Goal: Task Accomplishment & Management: Complete application form

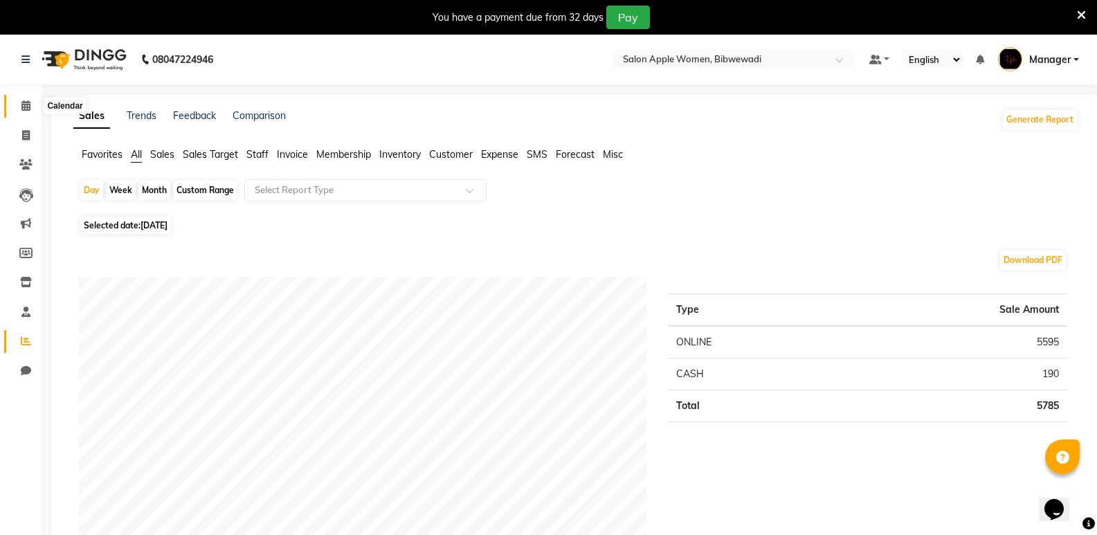
click at [24, 104] on icon at bounding box center [25, 105] width 9 height 10
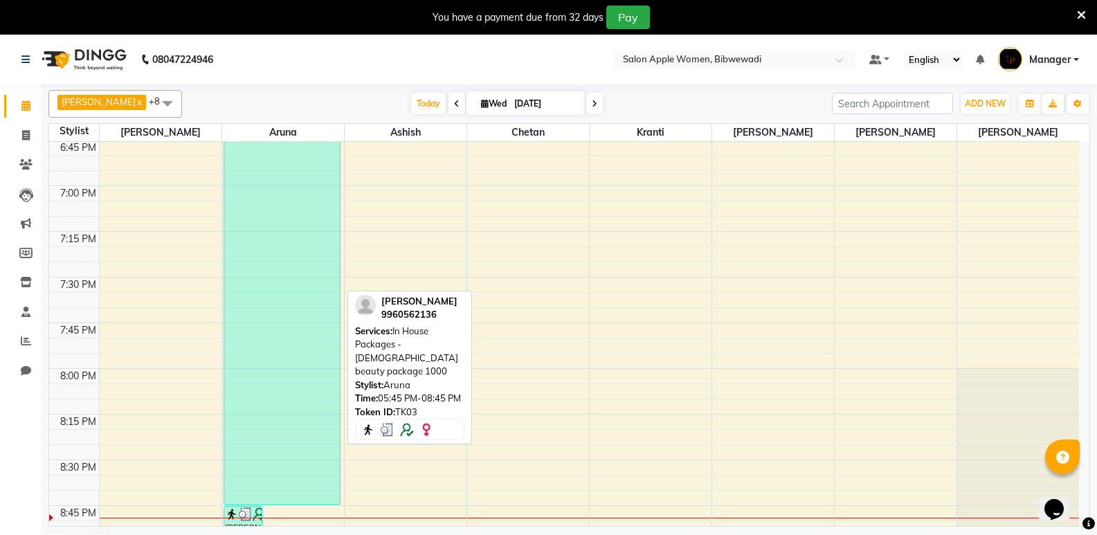
scroll to position [2286, 0]
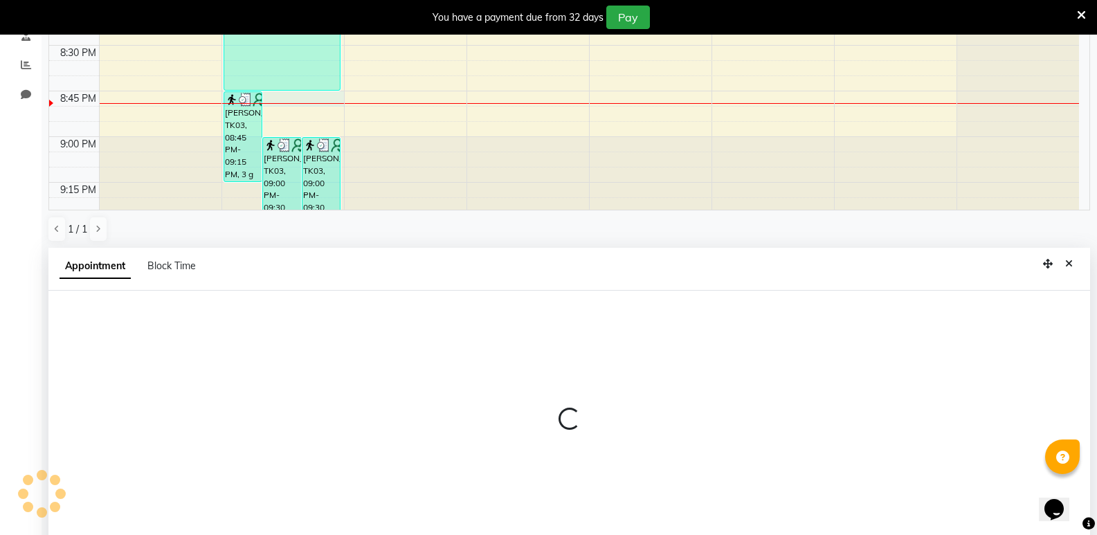
select select "43466"
select select "tentative"
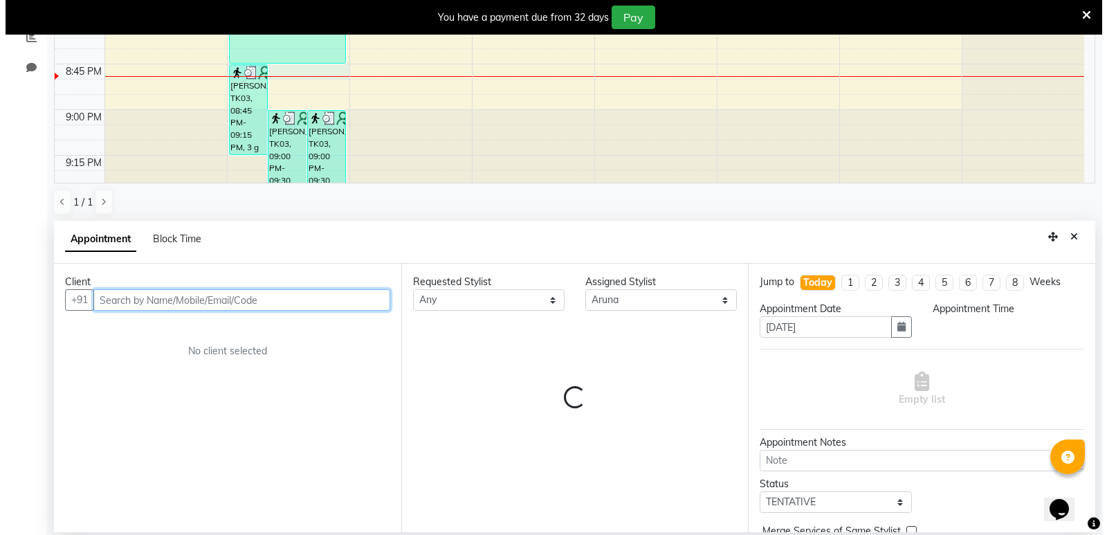
scroll to position [304, 0]
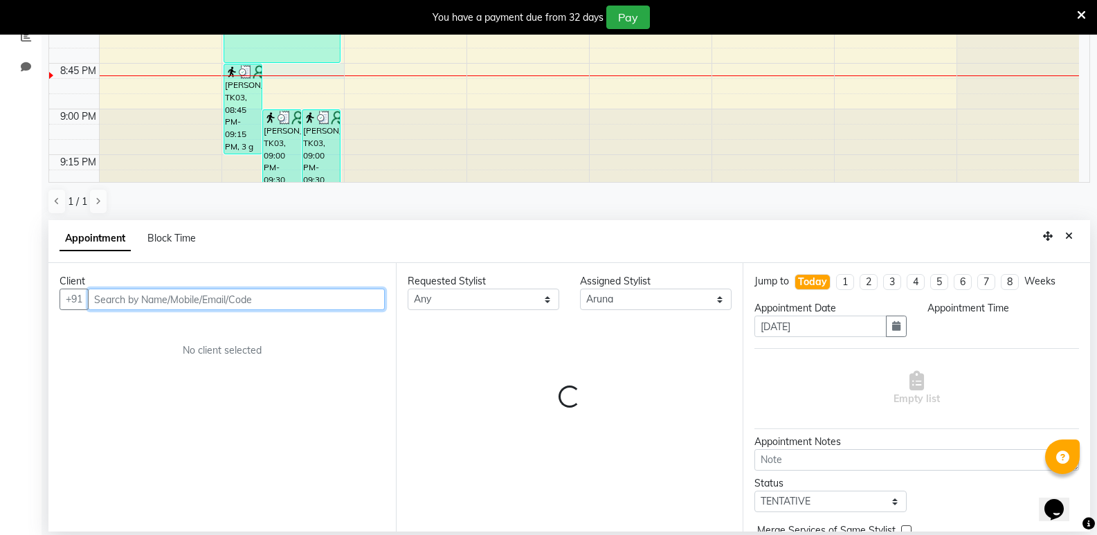
select select "1245"
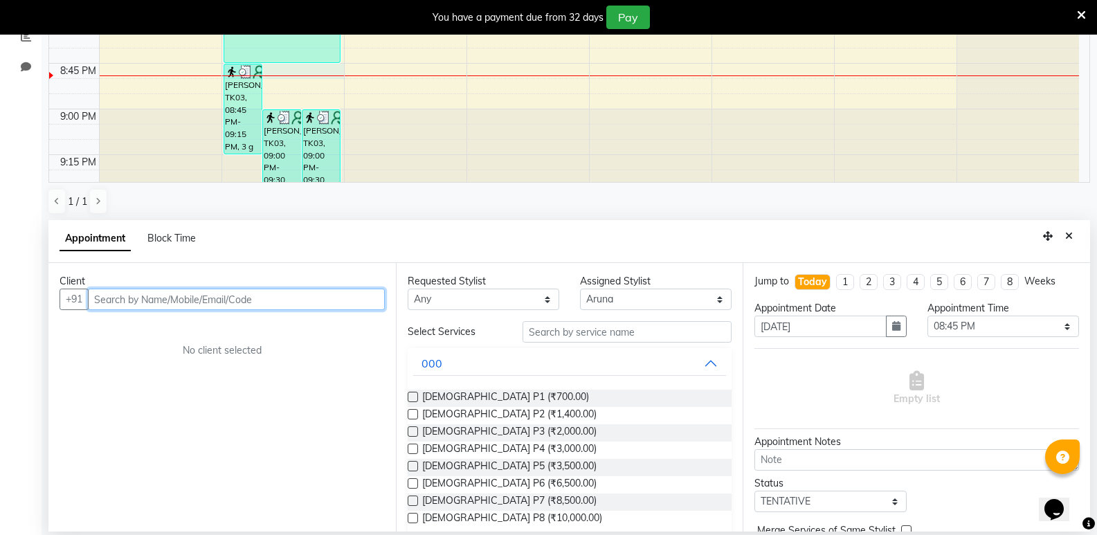
click at [197, 299] on input "text" at bounding box center [236, 299] width 297 height 21
type input "9309181877"
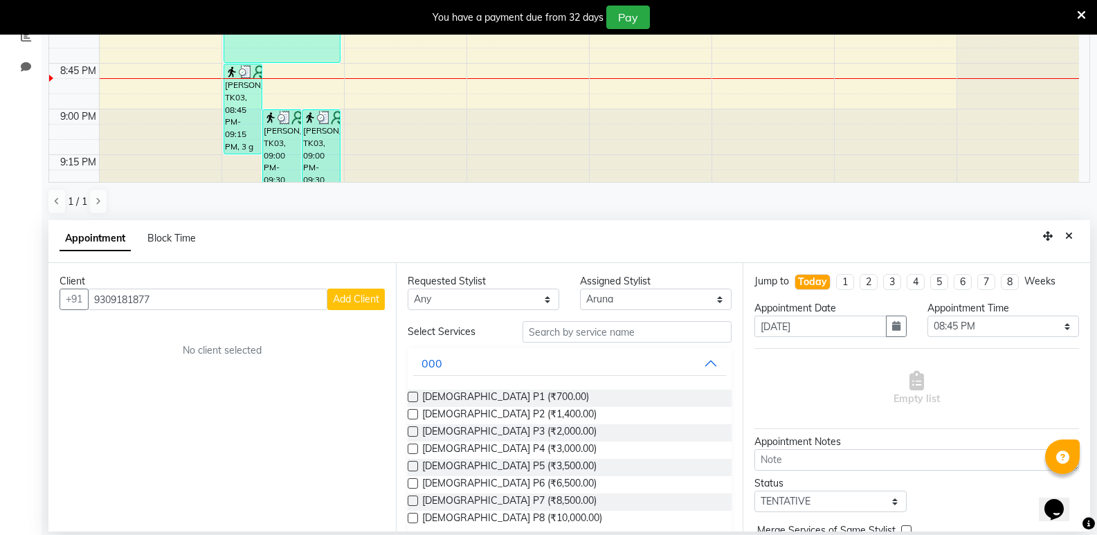
click at [349, 300] on span "Add Client" at bounding box center [356, 299] width 46 height 12
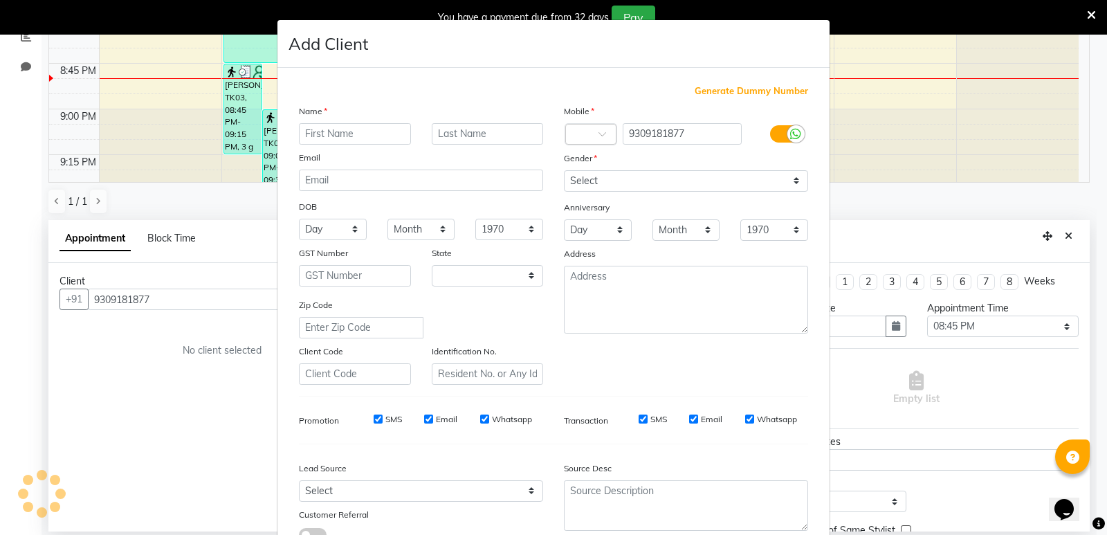
select select "22"
click at [343, 132] on input "text" at bounding box center [355, 133] width 112 height 21
type input "Diya"
click at [476, 131] on input "text" at bounding box center [488, 133] width 112 height 21
type input "[PERSON_NAME]"
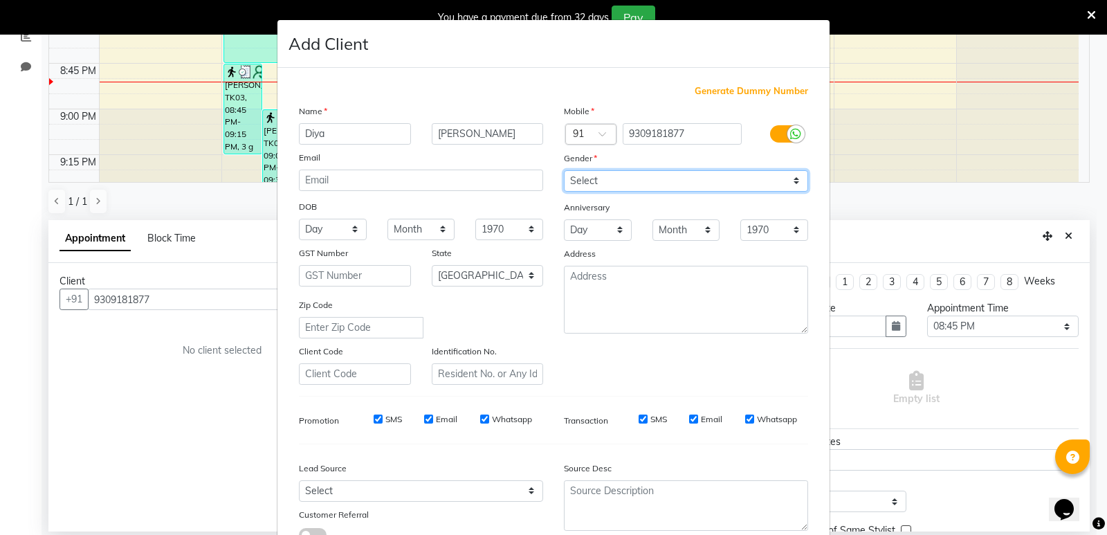
click at [629, 183] on select "Select [DEMOGRAPHIC_DATA] [DEMOGRAPHIC_DATA] Other Prefer Not To Say" at bounding box center [686, 180] width 244 height 21
select select "[DEMOGRAPHIC_DATA]"
click at [564, 170] on select "Select [DEMOGRAPHIC_DATA] [DEMOGRAPHIC_DATA] Other Prefer Not To Say" at bounding box center [686, 180] width 244 height 21
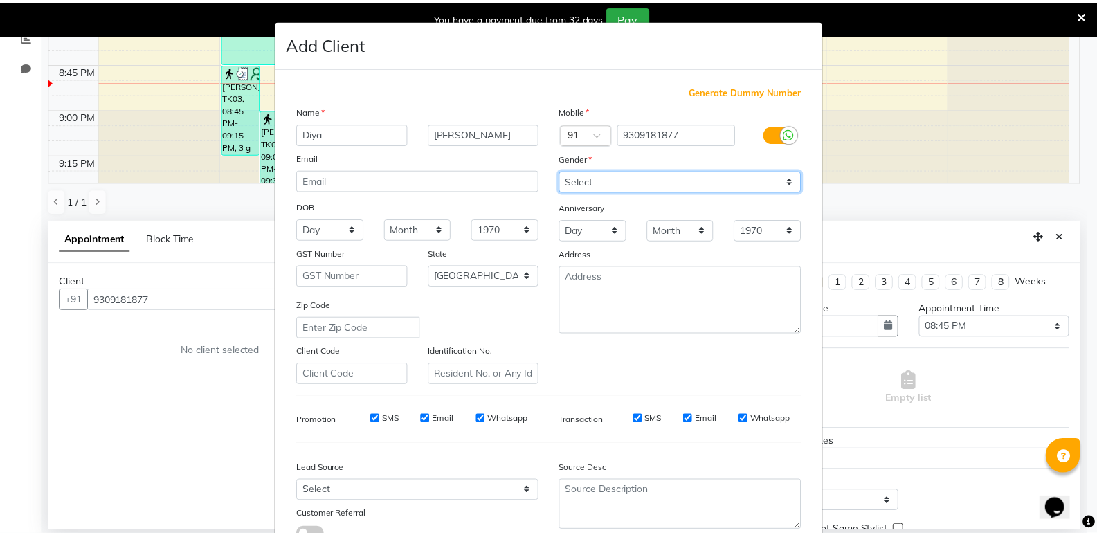
scroll to position [104, 0]
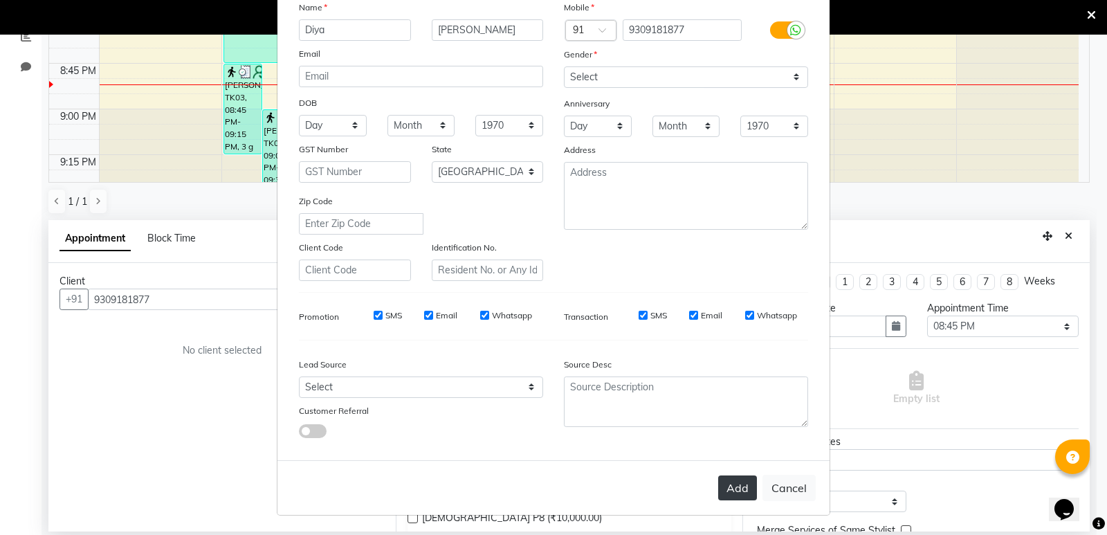
click at [740, 489] on button "Add" at bounding box center [737, 487] width 39 height 25
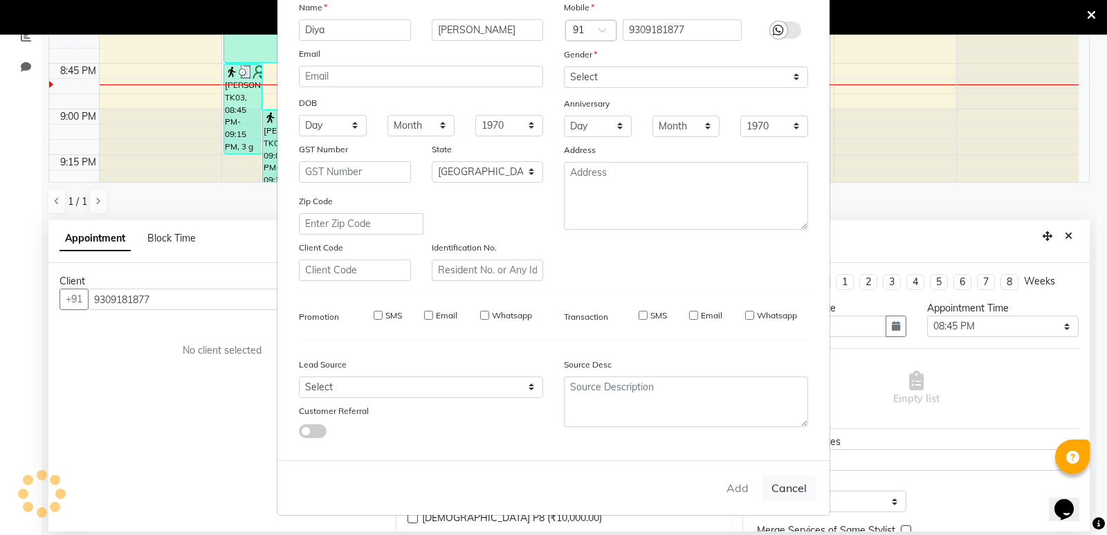
select select
select select "null"
select select
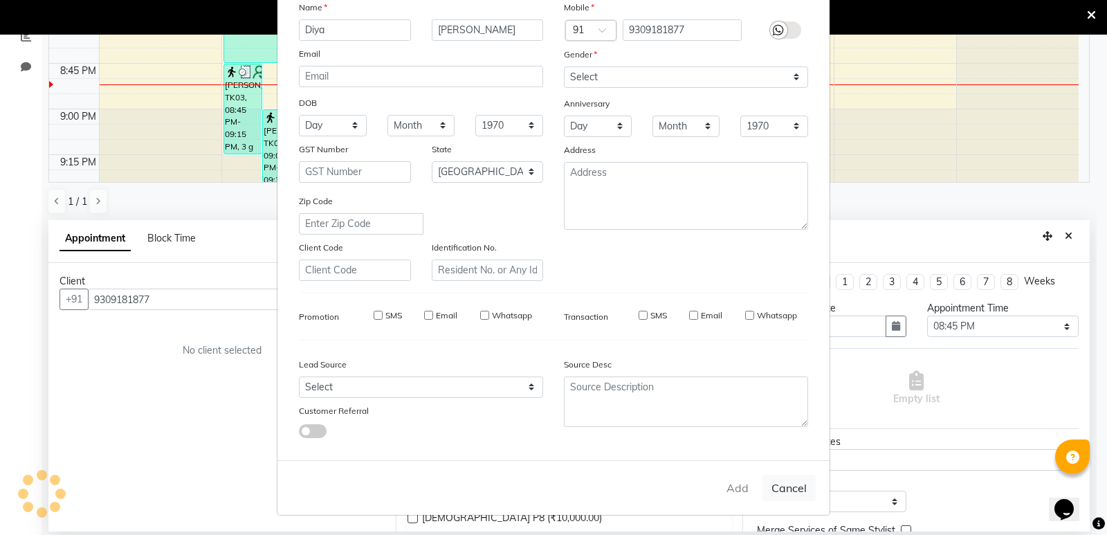
select select
checkbox input "false"
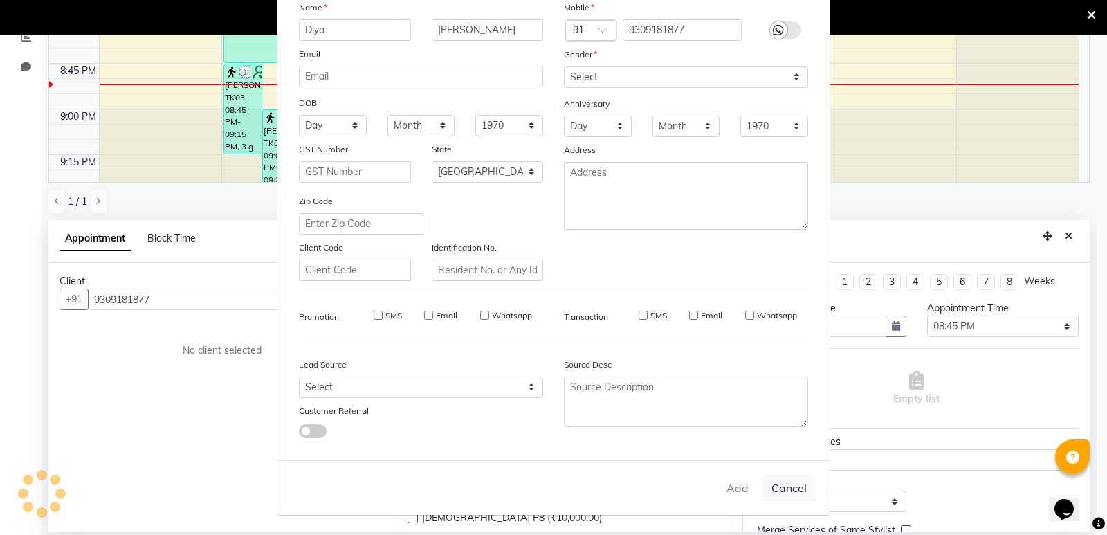
checkbox input "false"
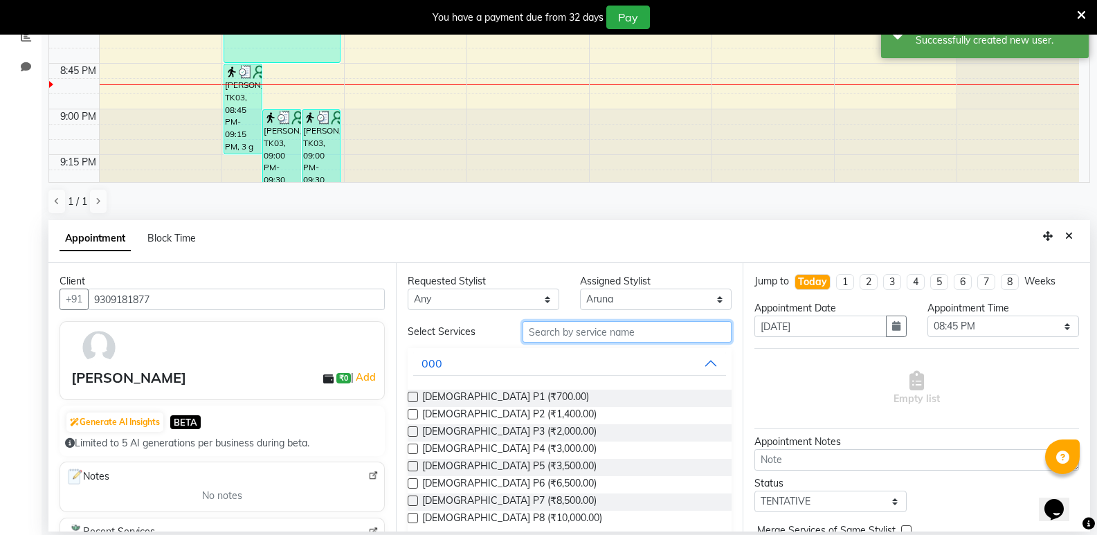
click at [573, 331] on input "text" at bounding box center [626, 331] width 209 height 21
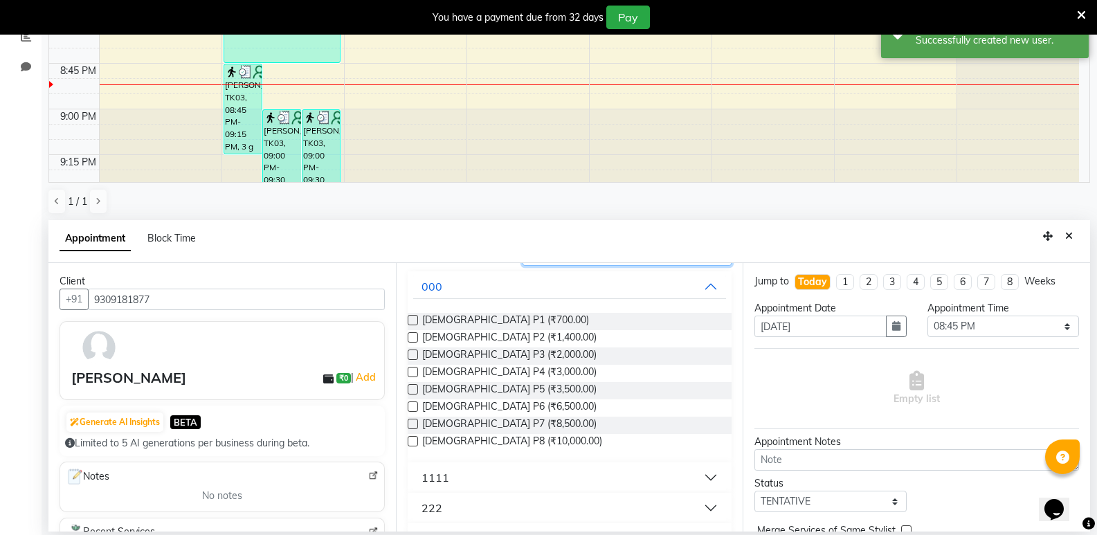
scroll to position [208, 0]
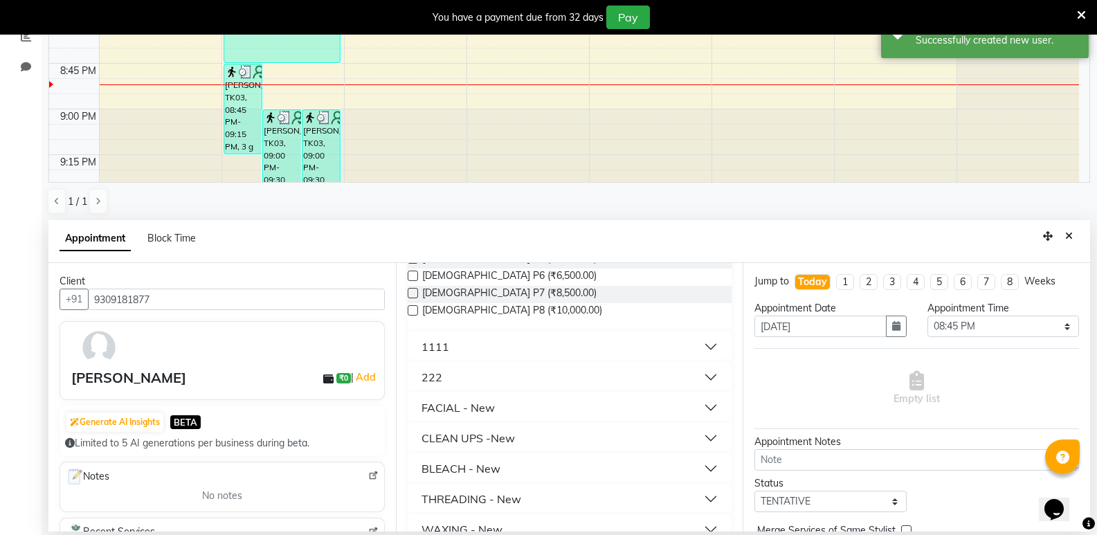
click at [531, 500] on button "THREADING - New" at bounding box center [569, 498] width 313 height 25
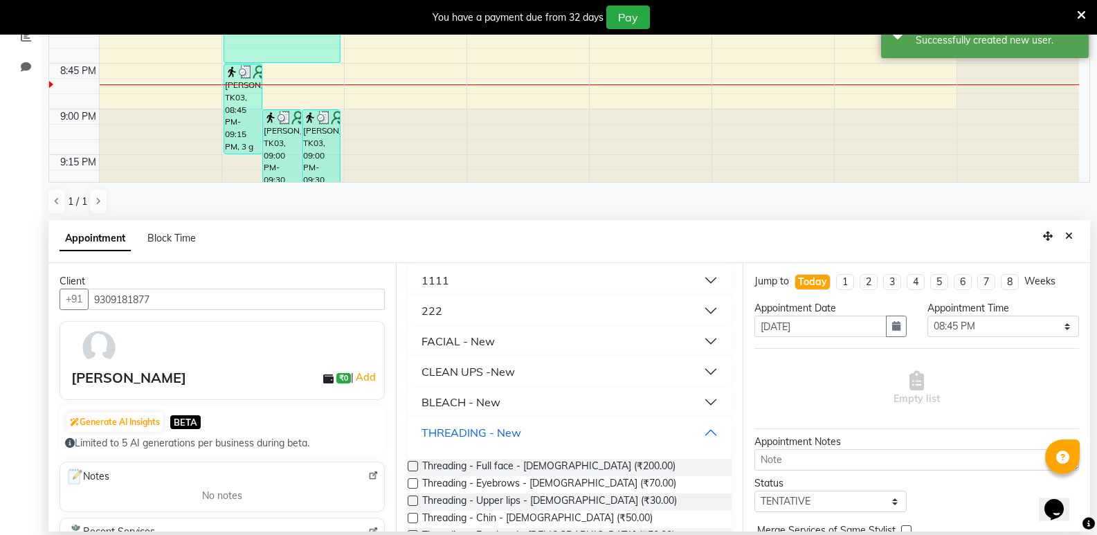
scroll to position [346, 0]
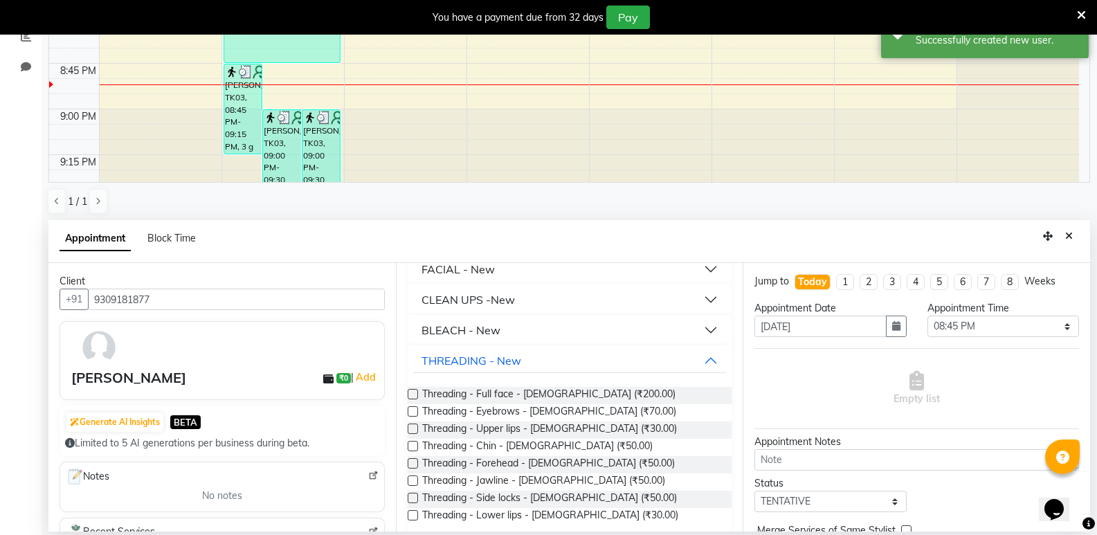
click at [414, 412] on label at bounding box center [413, 411] width 10 height 10
click at [414, 412] on input "checkbox" at bounding box center [412, 412] width 9 height 9
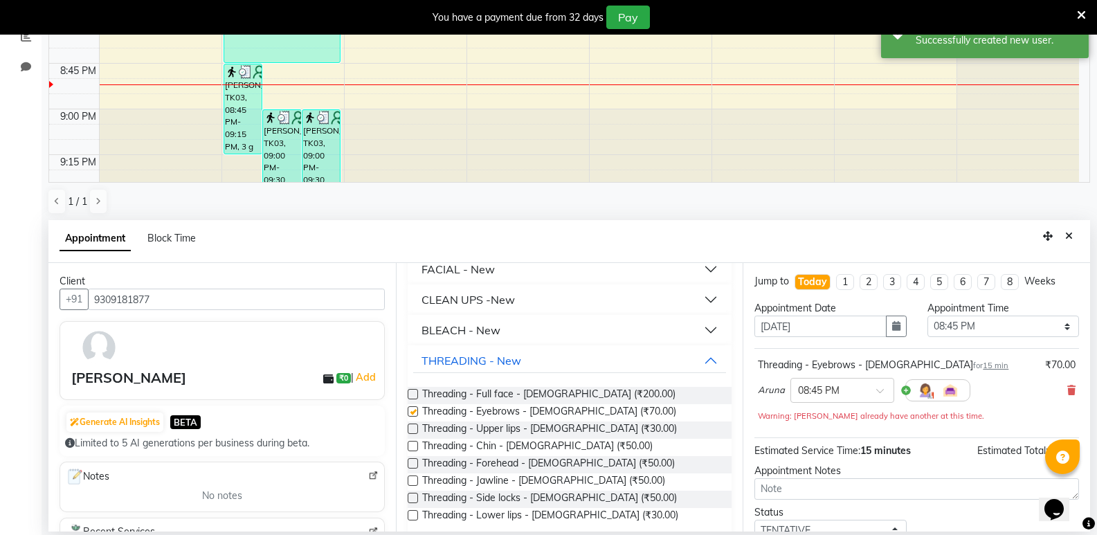
checkbox input "false"
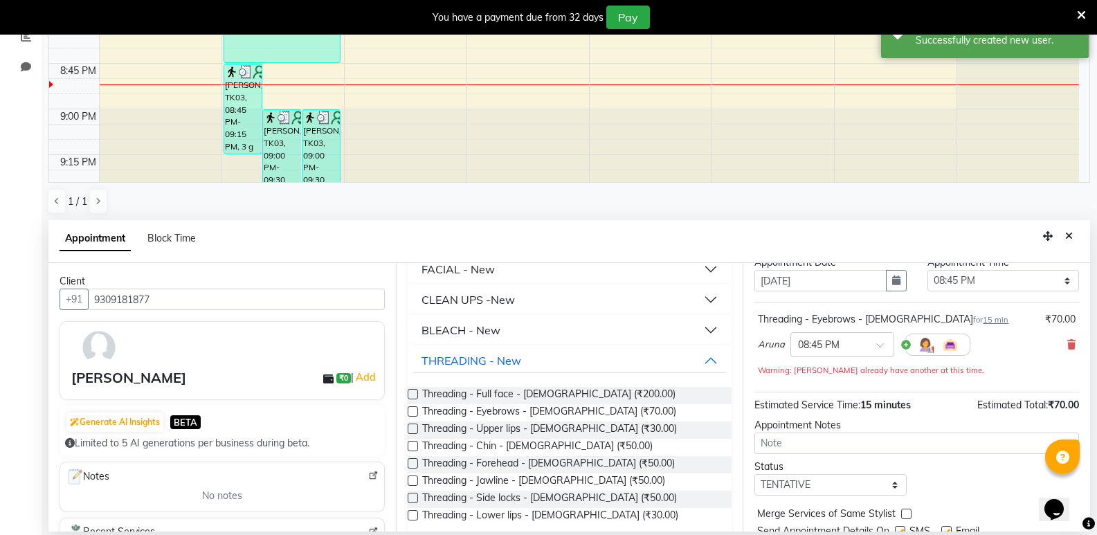
scroll to position [97, 0]
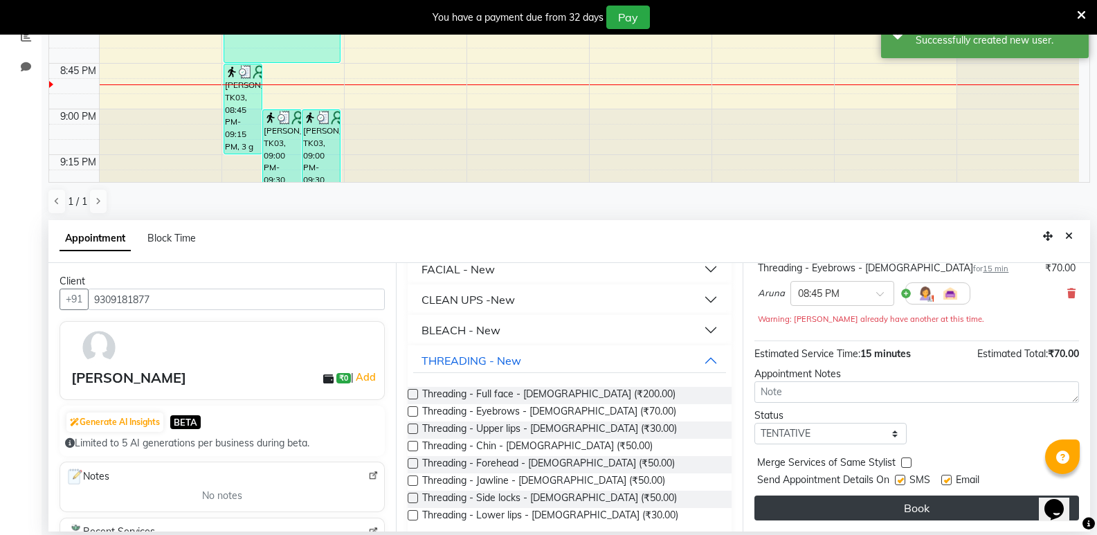
click at [901, 511] on button "Book" at bounding box center [916, 507] width 325 height 25
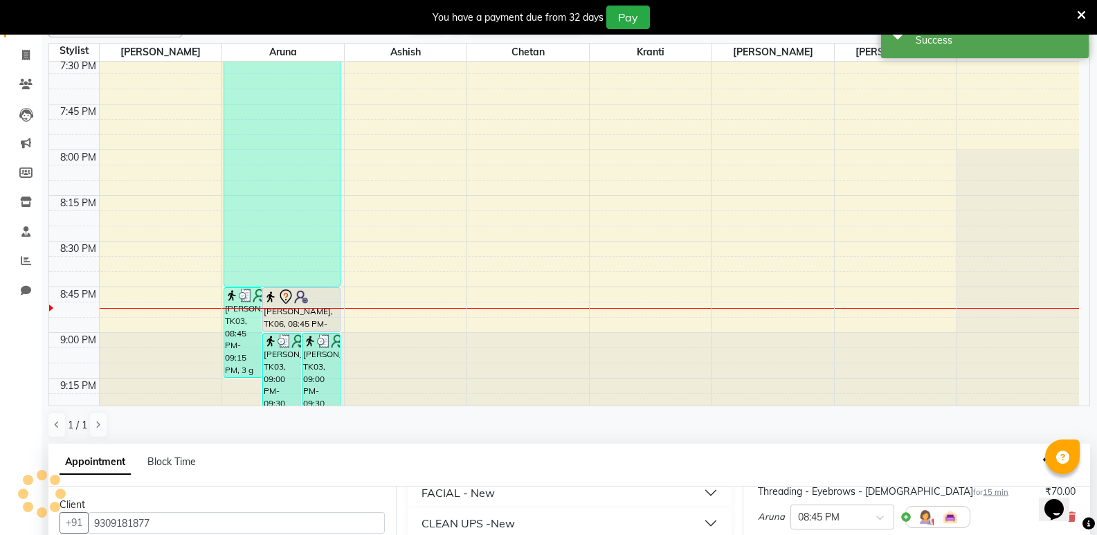
scroll to position [0, 0]
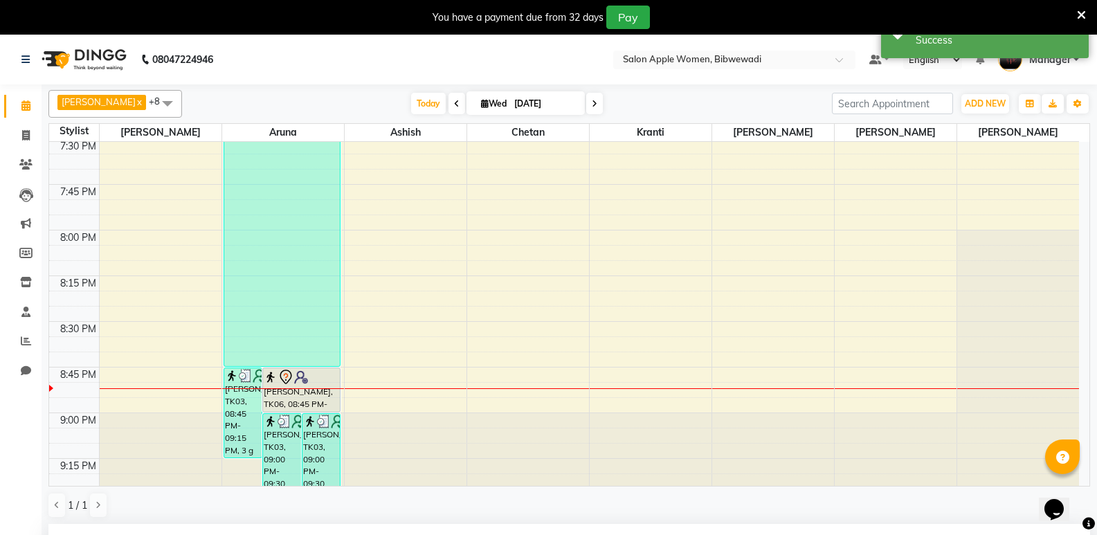
click at [330, 389] on div at bounding box center [283, 388] width 122 height 1
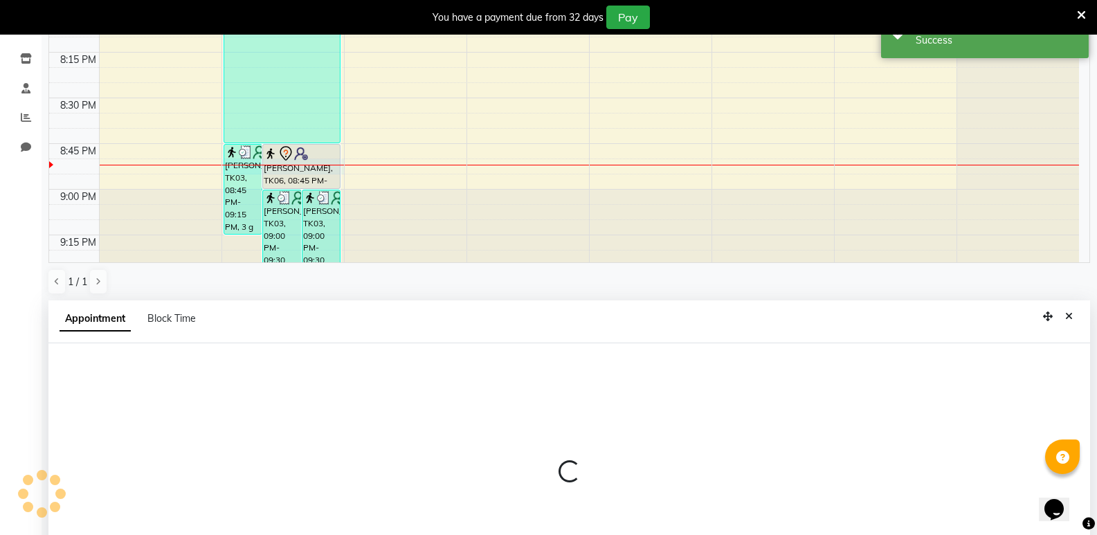
select select "43466"
select select "1245"
select select "tentative"
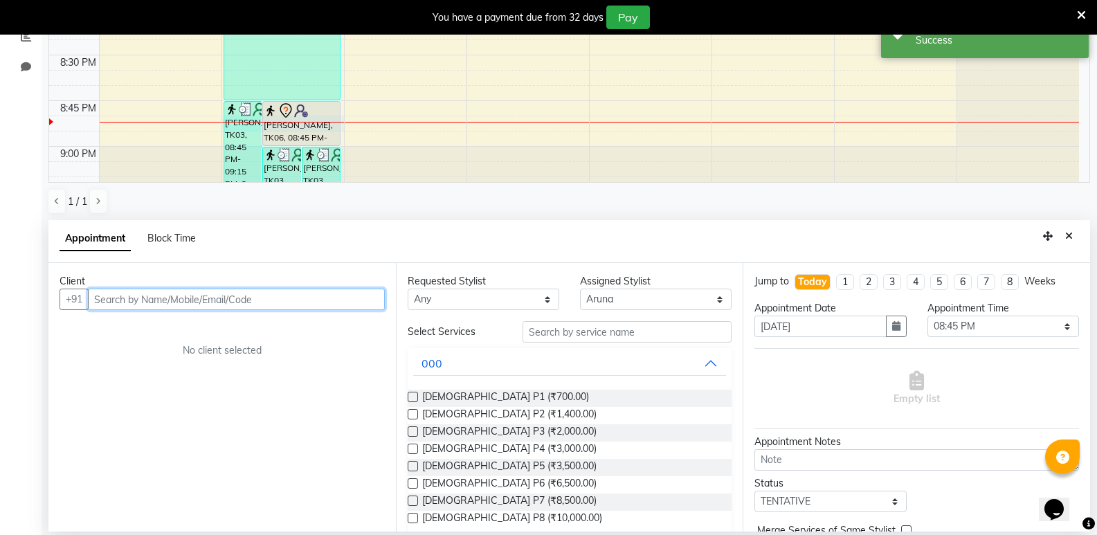
scroll to position [2217, 0]
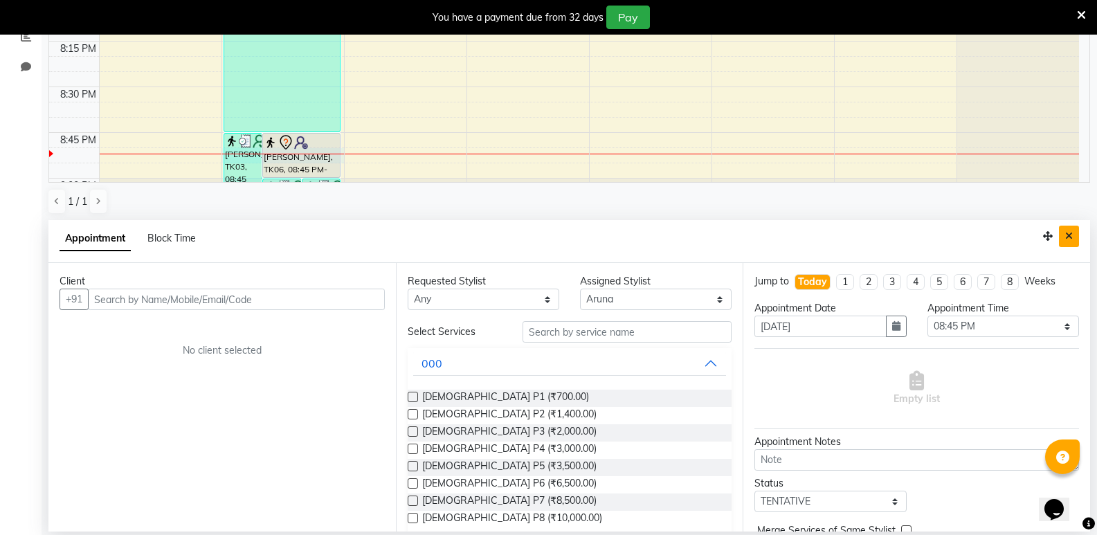
click at [1070, 237] on icon "Close" at bounding box center [1069, 236] width 8 height 10
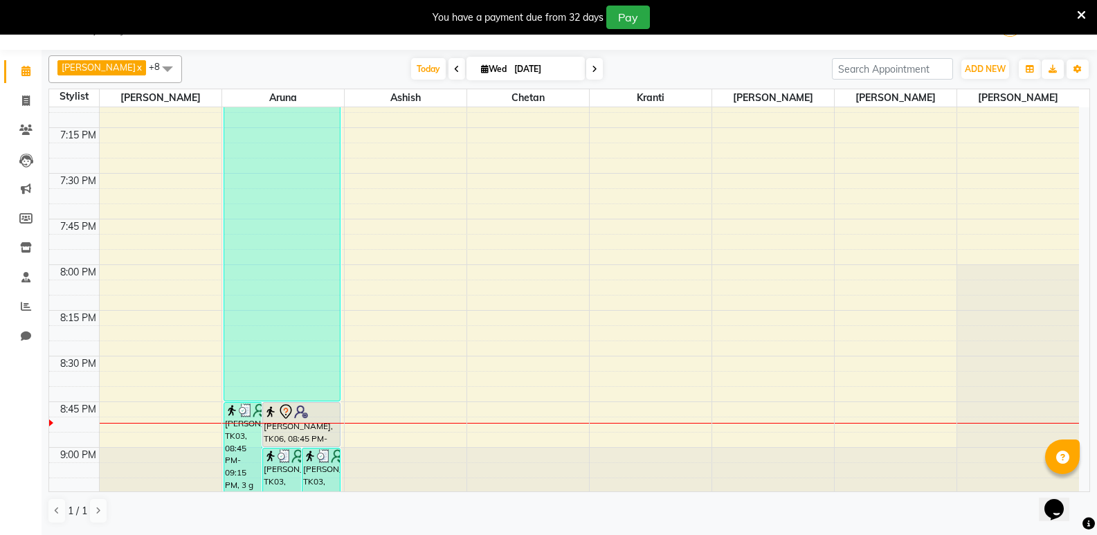
scroll to position [35, 0]
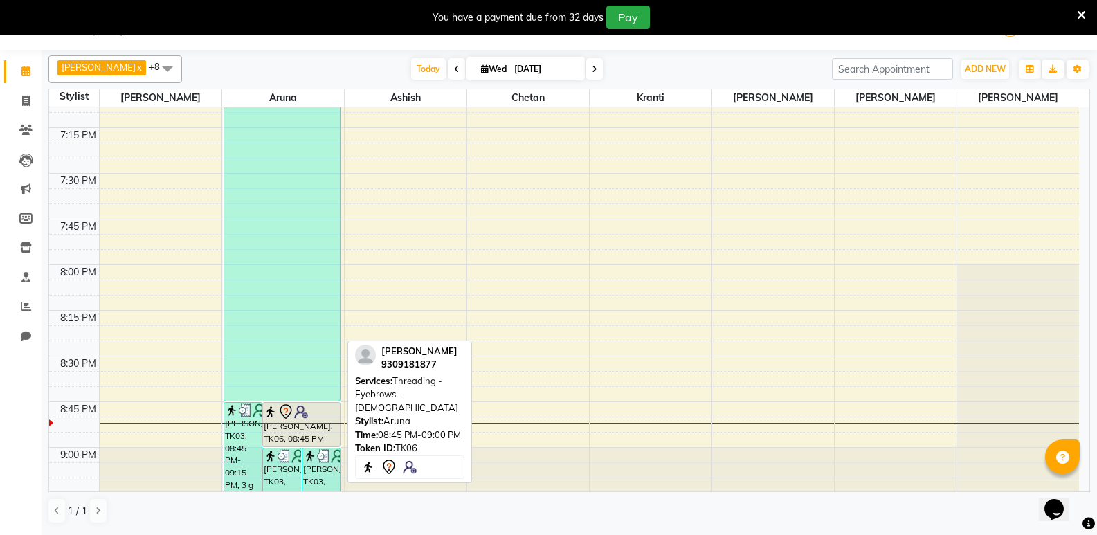
click at [319, 414] on div at bounding box center [301, 411] width 75 height 17
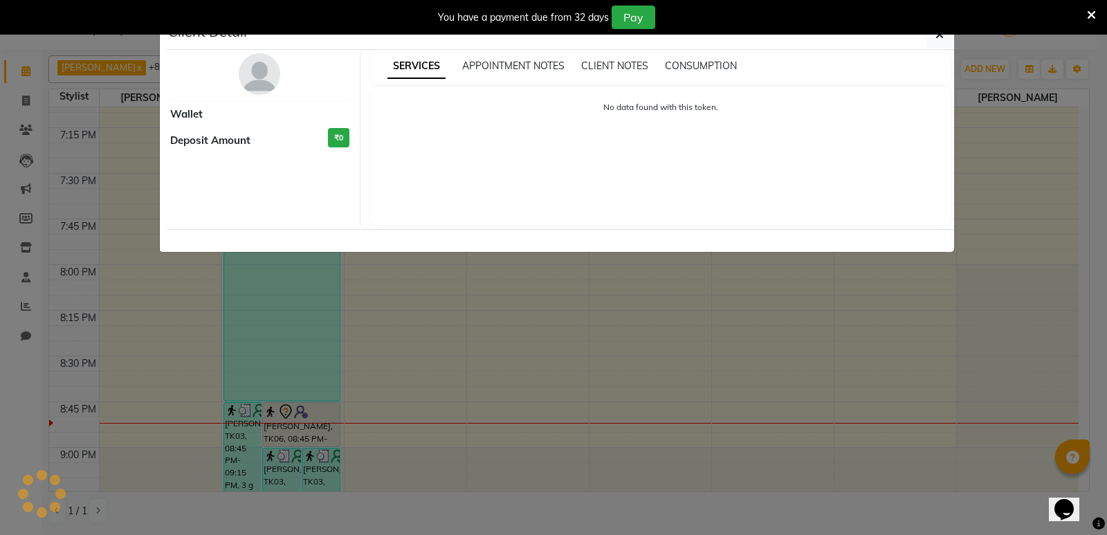
select select "7"
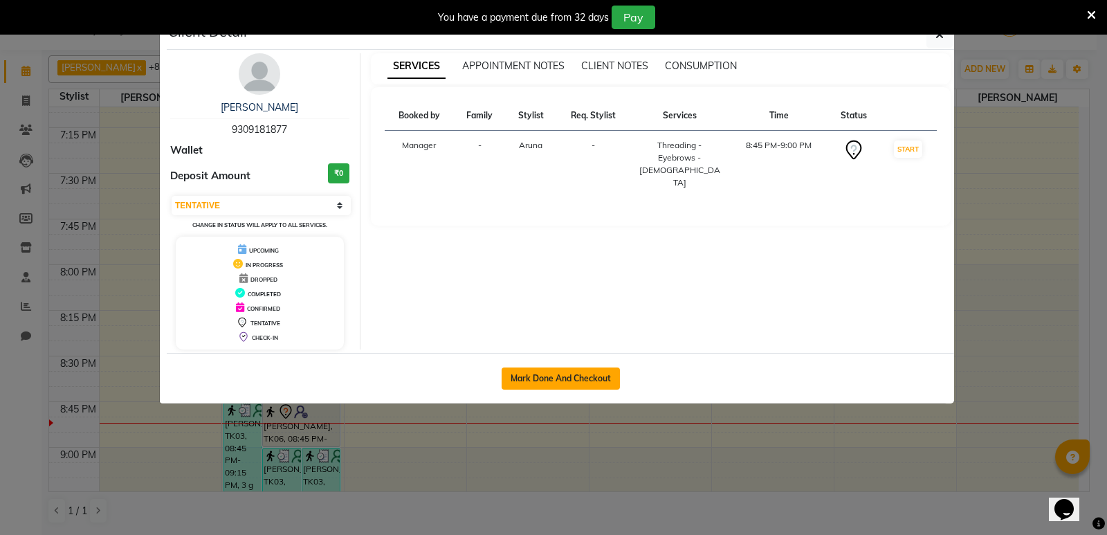
click at [578, 376] on button "Mark Done And Checkout" at bounding box center [561, 378] width 118 height 22
select select "101"
select select "service"
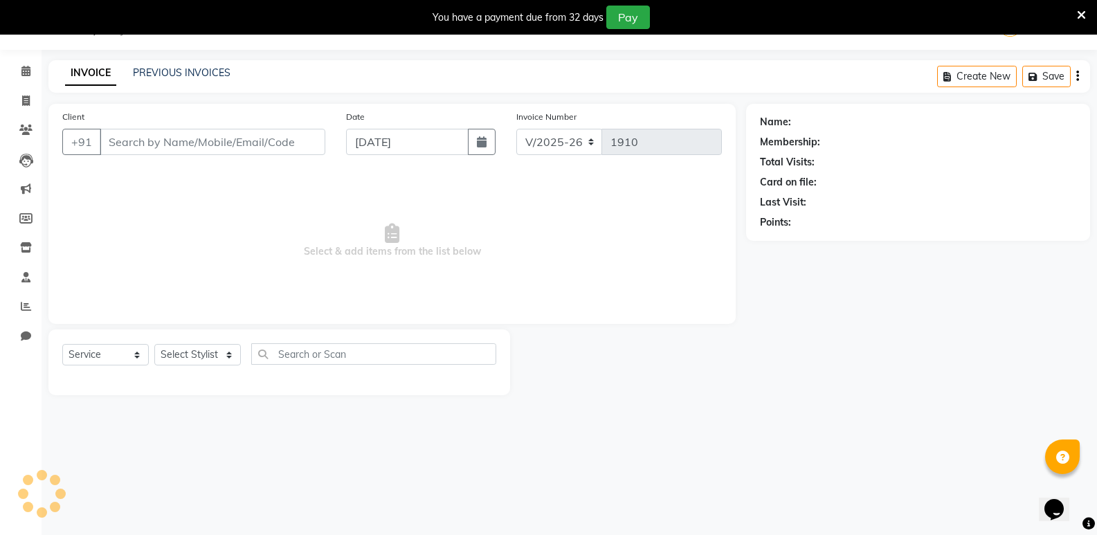
type input "9309181877"
select select "43466"
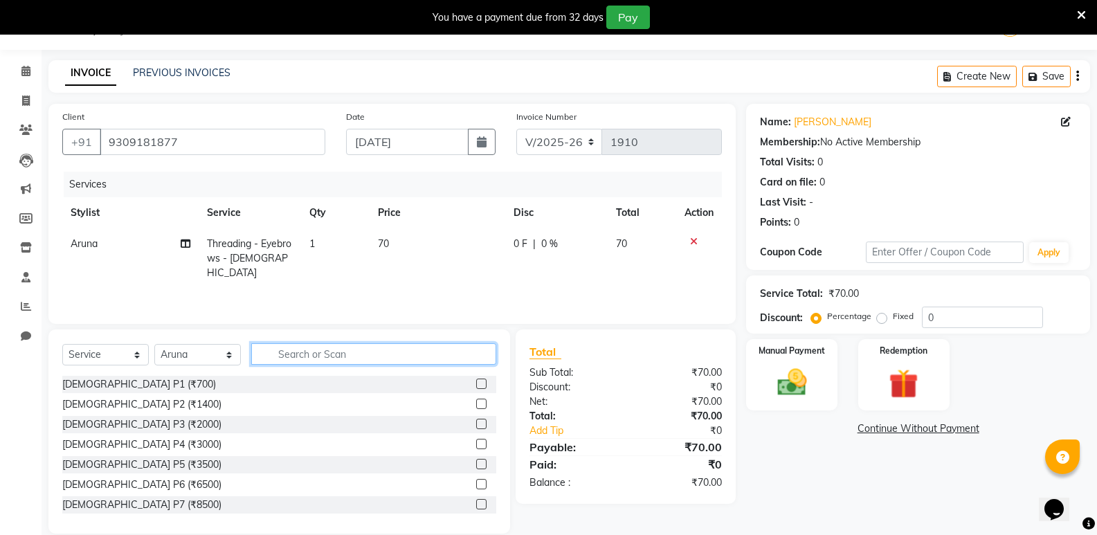
click at [322, 361] on input "text" at bounding box center [373, 353] width 245 height 21
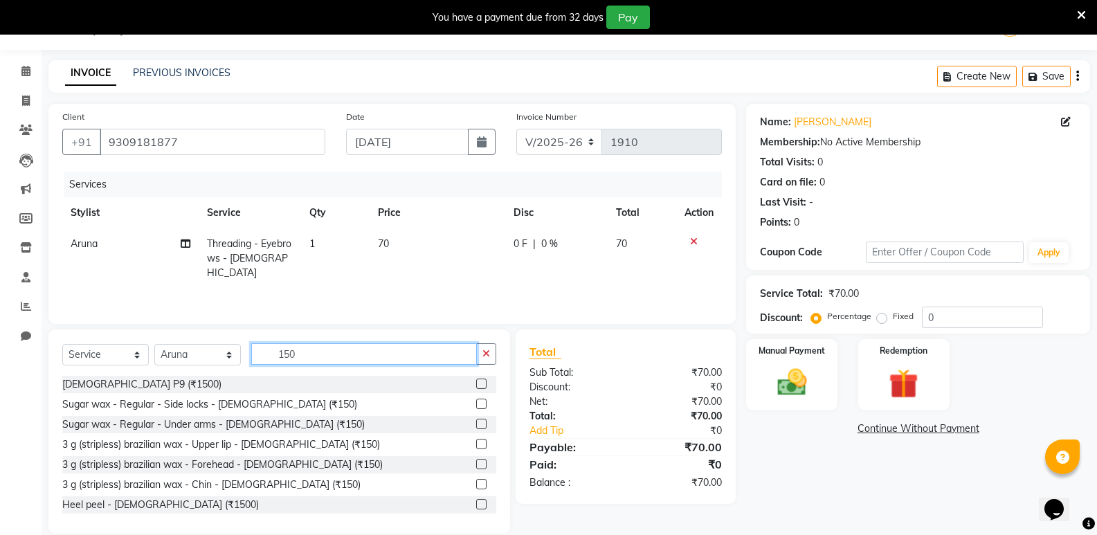
type input "150"
click at [476, 422] on label at bounding box center [481, 424] width 10 height 10
click at [476, 422] on input "checkbox" at bounding box center [480, 424] width 9 height 9
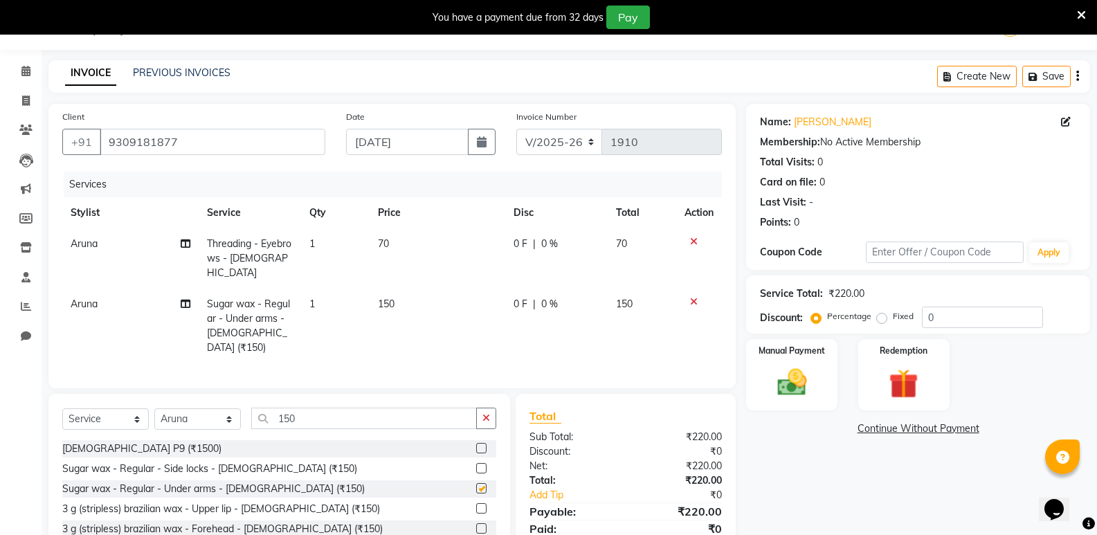
checkbox input "false"
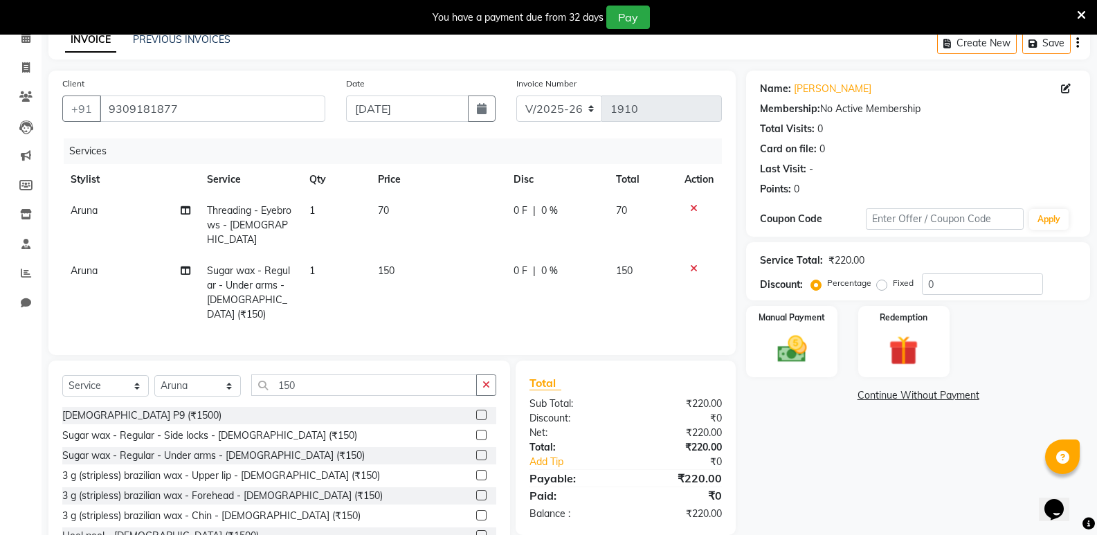
scroll to position [100, 0]
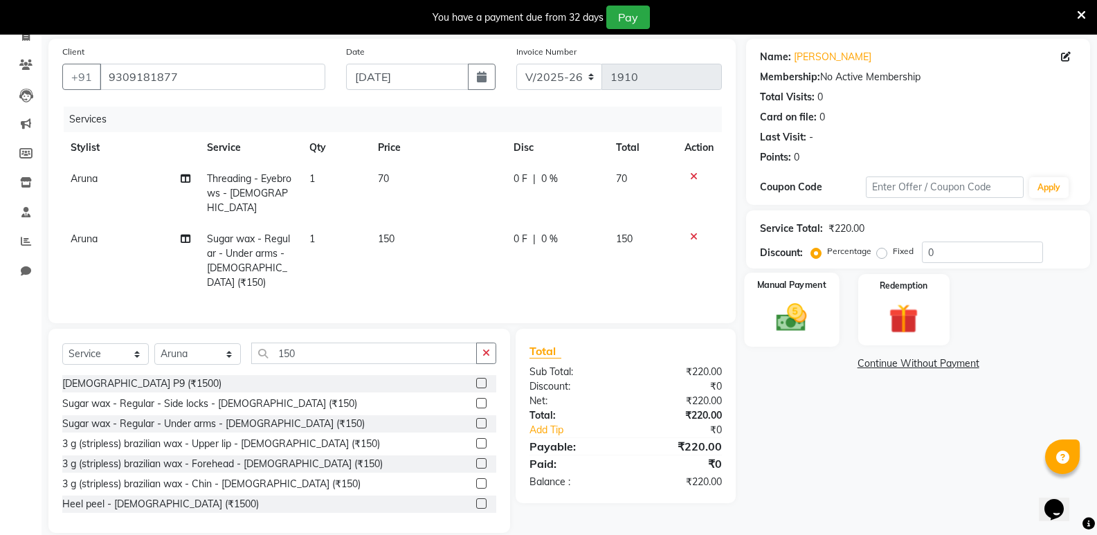
click at [811, 300] on img at bounding box center [791, 317] width 49 height 35
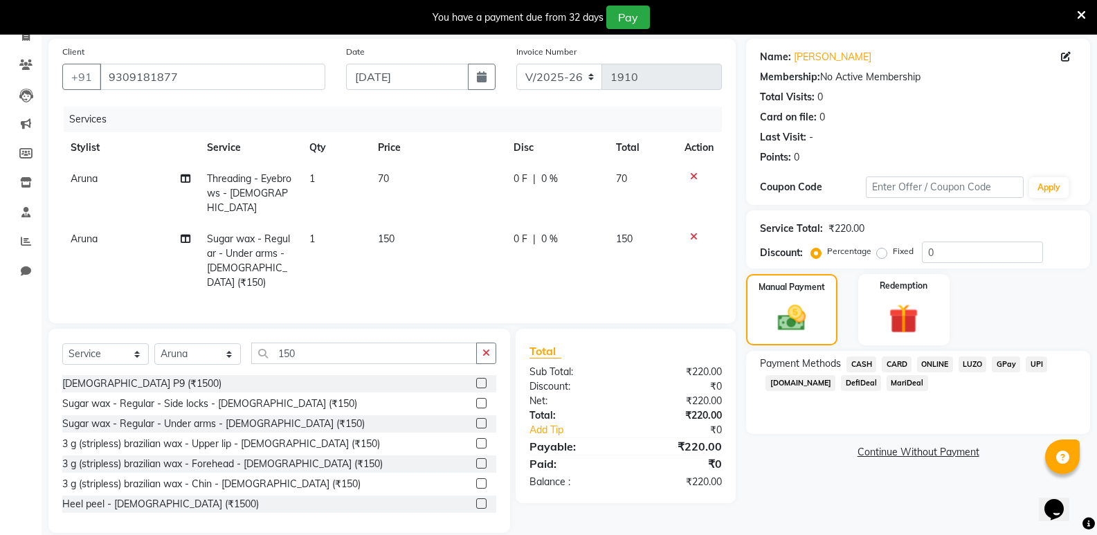
click at [936, 364] on span "ONLINE" at bounding box center [935, 364] width 36 height 16
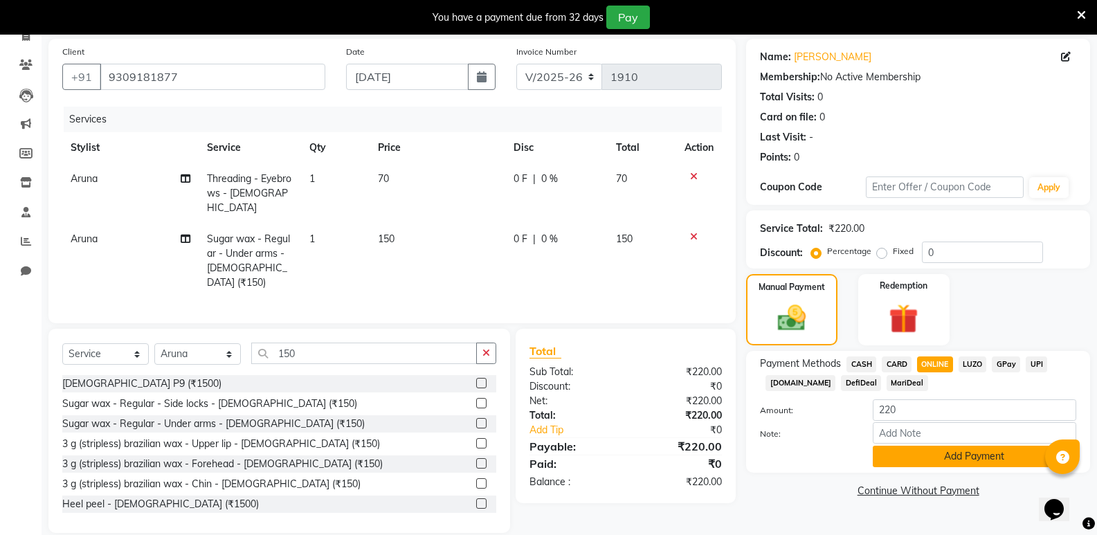
click at [951, 460] on button "Add Payment" at bounding box center [974, 456] width 203 height 21
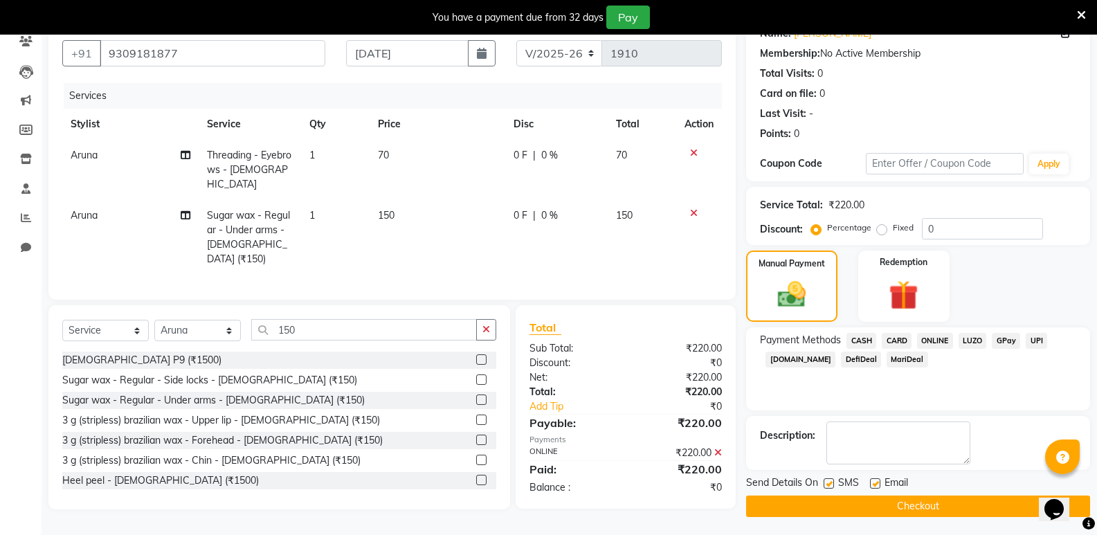
scroll to position [126, 0]
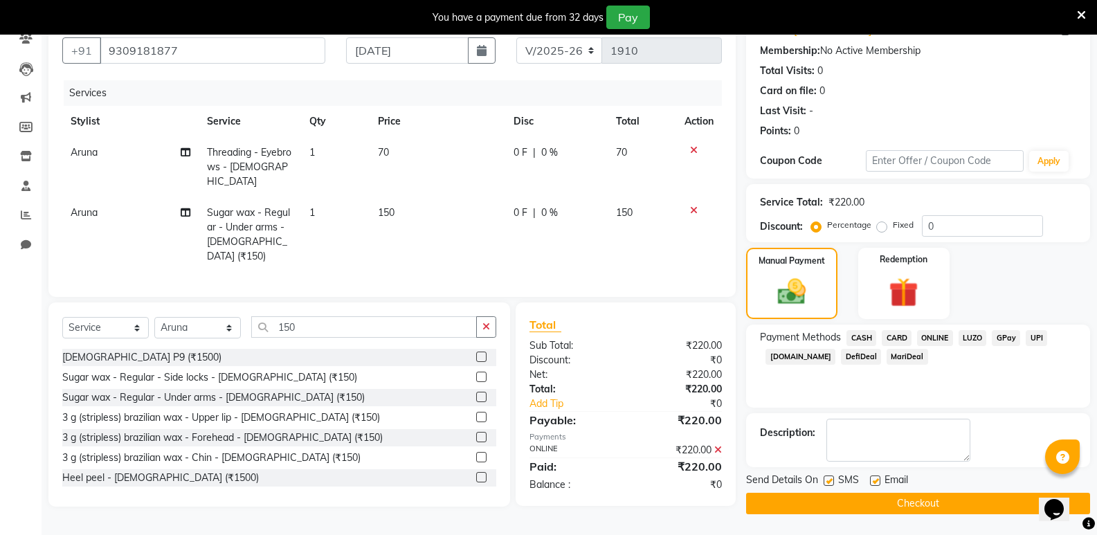
click at [938, 504] on button "Checkout" at bounding box center [918, 503] width 344 height 21
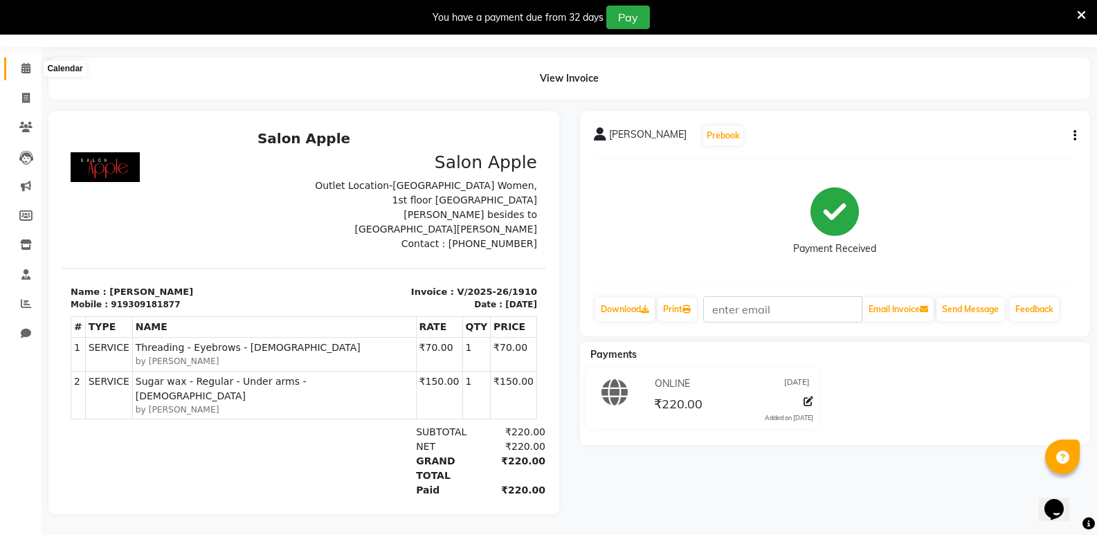
click at [25, 63] on icon at bounding box center [25, 68] width 9 height 10
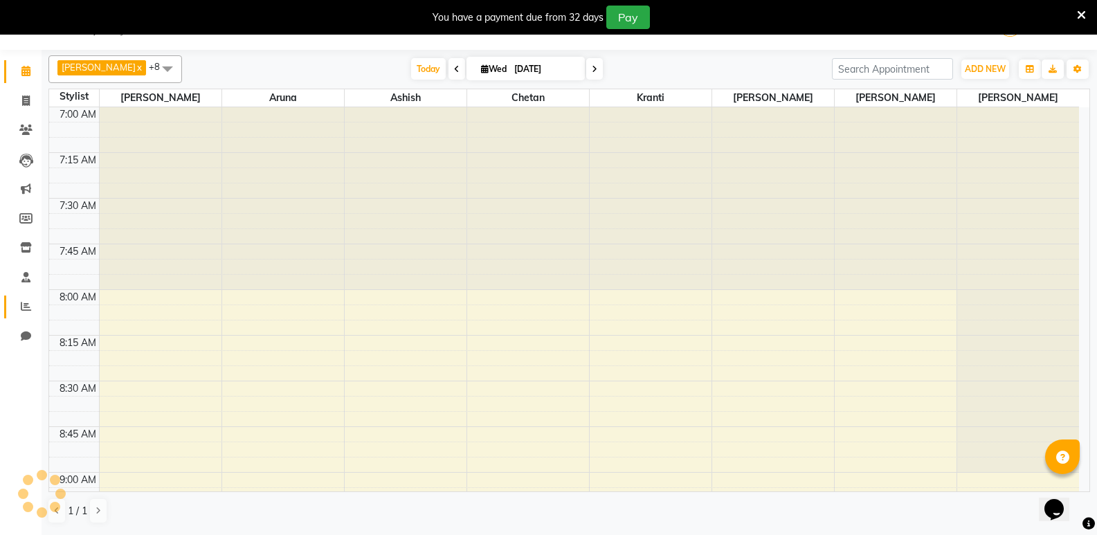
scroll to position [2329, 0]
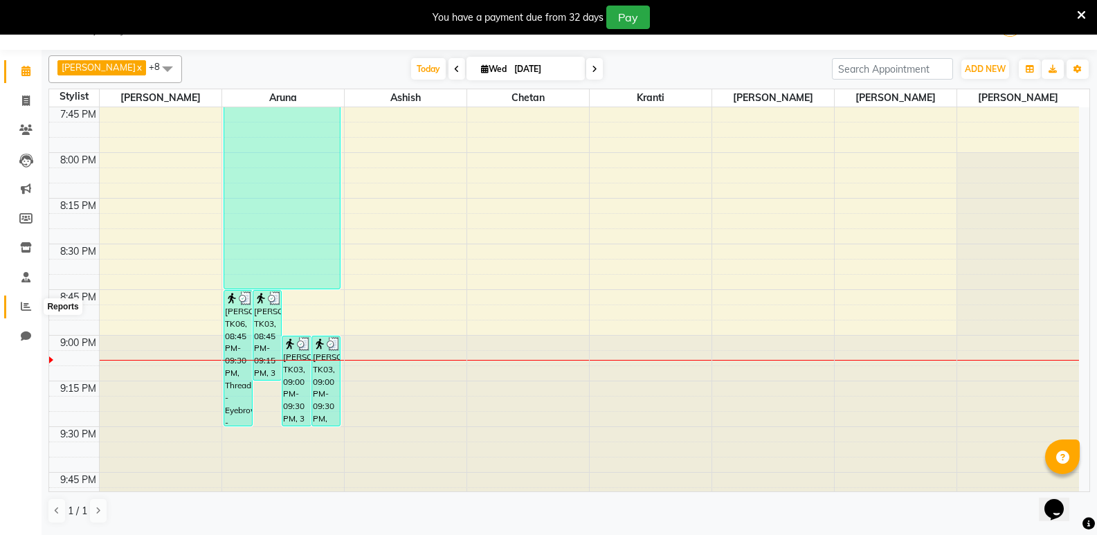
click at [24, 304] on icon at bounding box center [26, 306] width 10 height 10
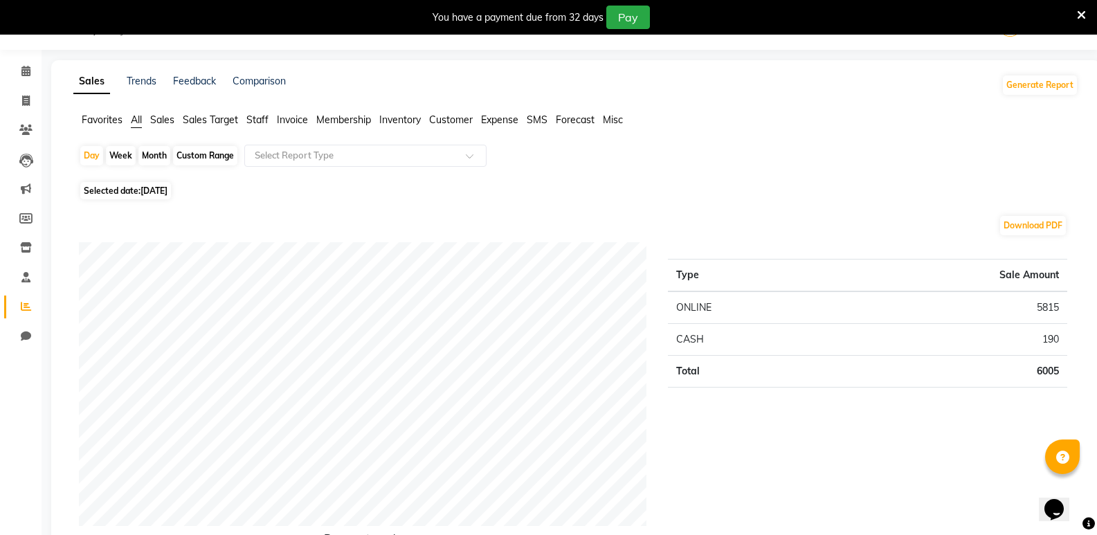
scroll to position [104, 0]
